Goal: Find specific page/section: Find specific page/section

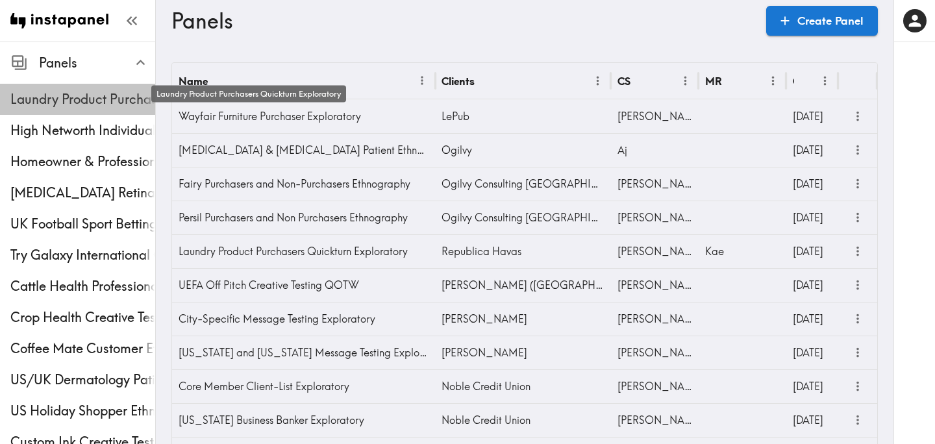
click at [68, 104] on span "Laundry Product Purchasers Quickturn Exploratory" at bounding box center [82, 99] width 145 height 18
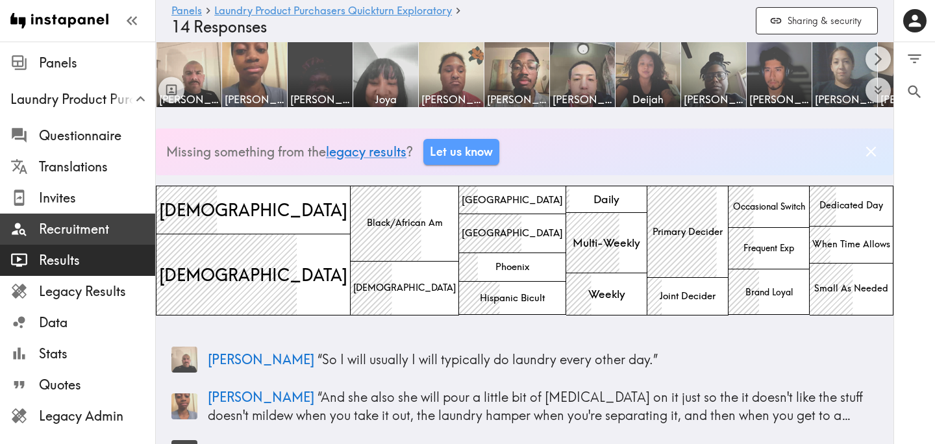
click at [85, 222] on span "Recruitment" at bounding box center [97, 229] width 116 height 18
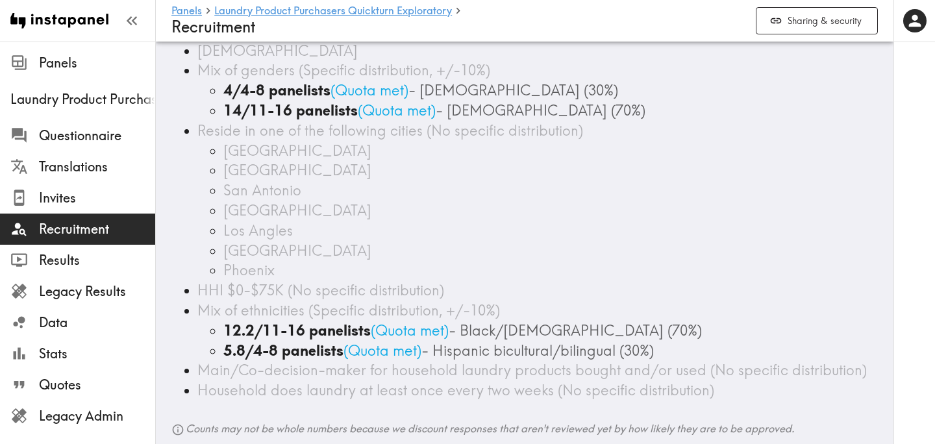
scroll to position [101, 0]
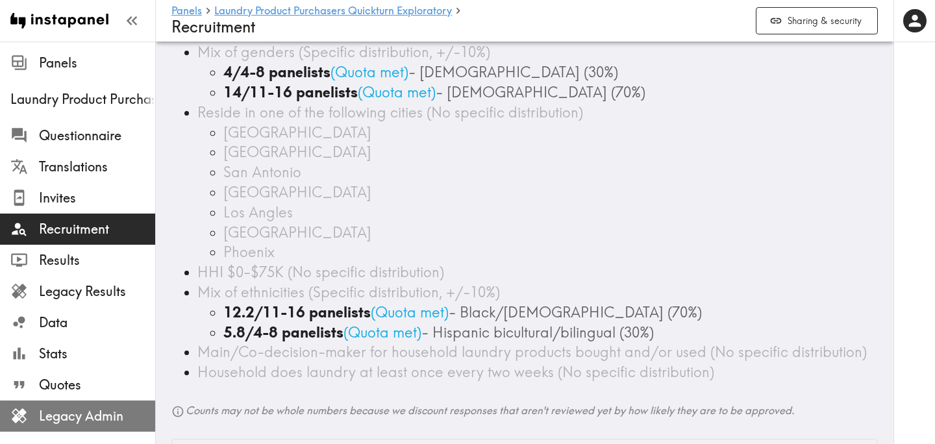
click at [74, 425] on span "Legacy Admin" at bounding box center [97, 416] width 116 height 18
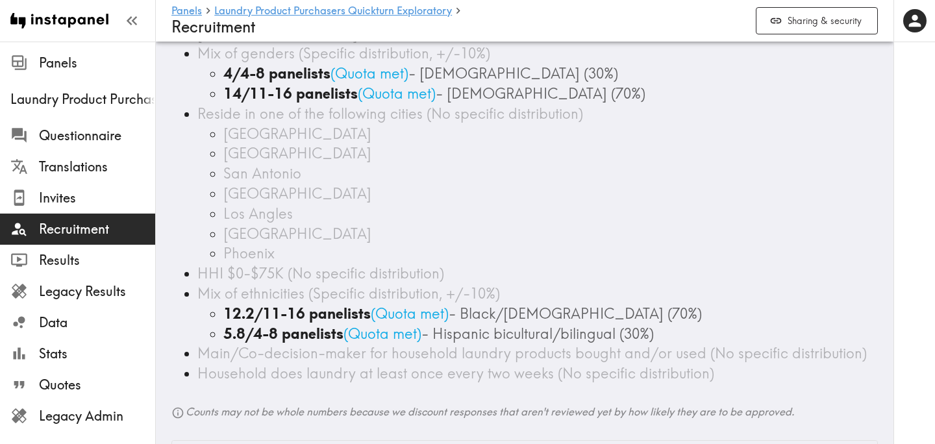
scroll to position [0, 0]
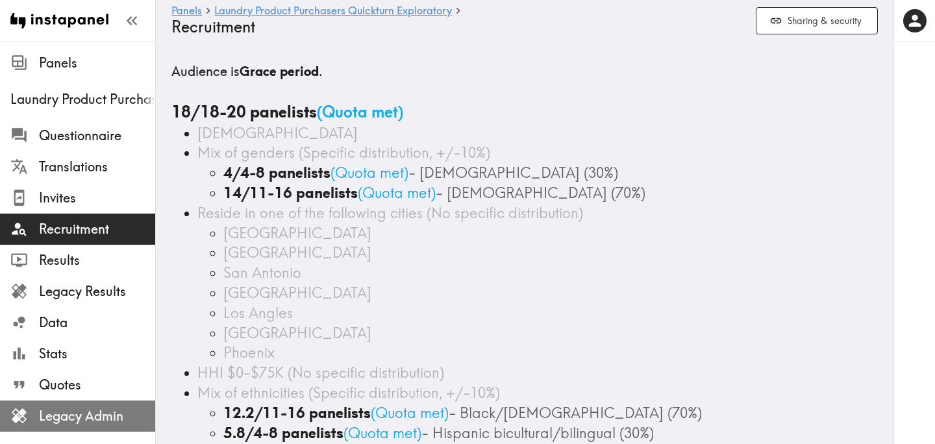
click at [110, 415] on span "Legacy Admin" at bounding box center [97, 416] width 116 height 18
